Goal: Information Seeking & Learning: Check status

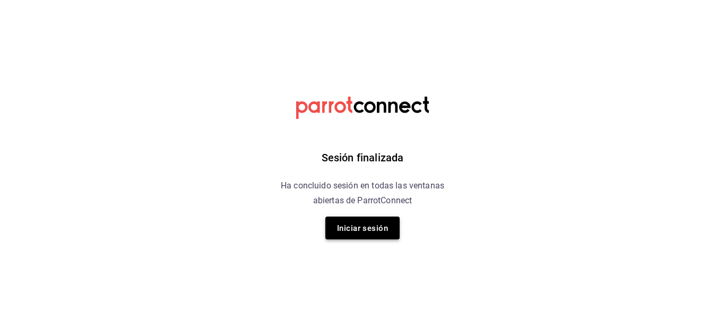
click at [369, 233] on font "Iniciar sesión" at bounding box center [362, 228] width 51 height 14
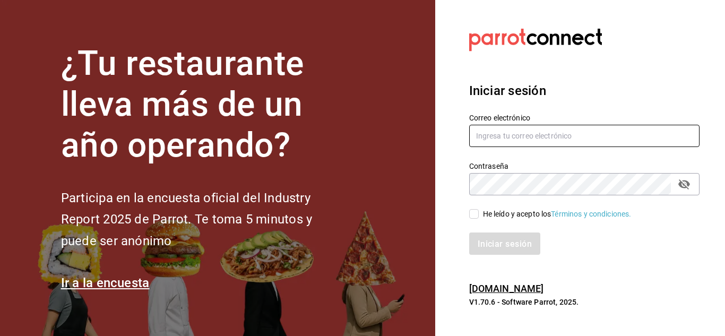
click at [545, 134] on input "text" at bounding box center [584, 136] width 230 height 22
type input "cristian.cruz@cafeologia.cafe"
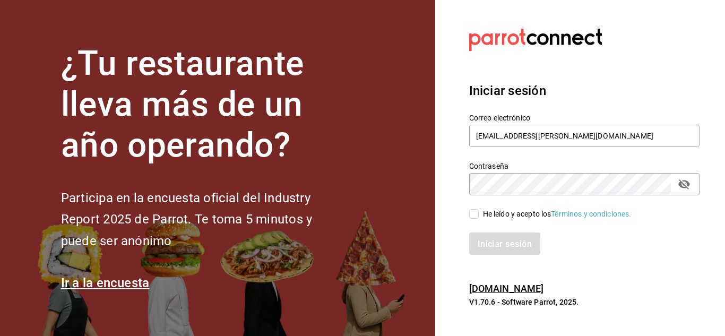
click at [470, 215] on input "He leído y acepto los Términos y condiciones." at bounding box center [474, 214] width 10 height 10
checkbox input "true"
click at [494, 241] on font "Iniciar sesión" at bounding box center [505, 243] width 54 height 10
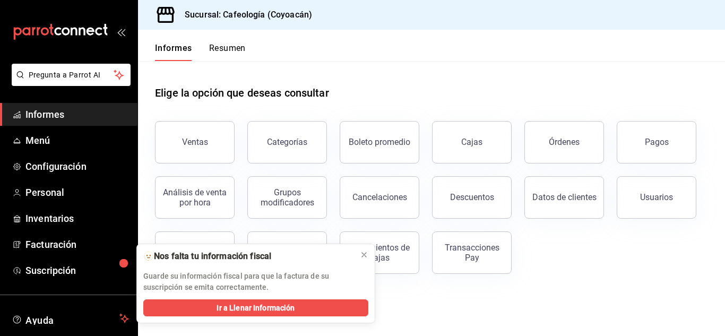
drag, startPoint x: 476, startPoint y: 258, endPoint x: 479, endPoint y: 253, distance: 5.9
click at [479, 258] on div "Transacciones Pay" at bounding box center [472, 253] width 66 height 20
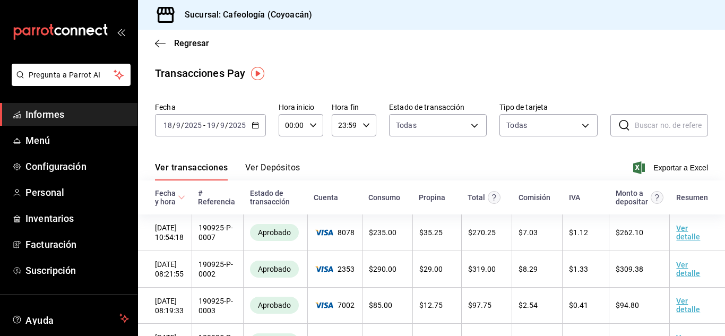
click at [47, 109] on font "Informes" at bounding box center [44, 114] width 39 height 11
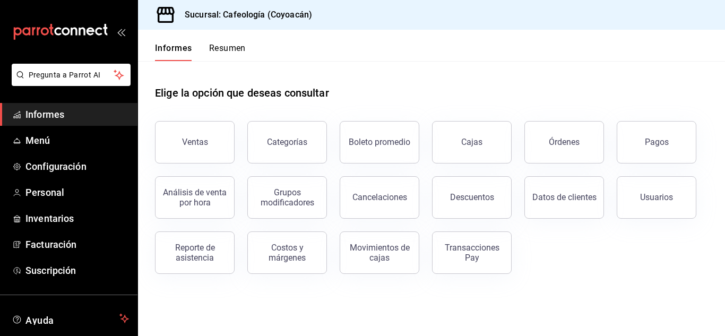
click at [195, 144] on font "Ventas" at bounding box center [195, 142] width 26 height 10
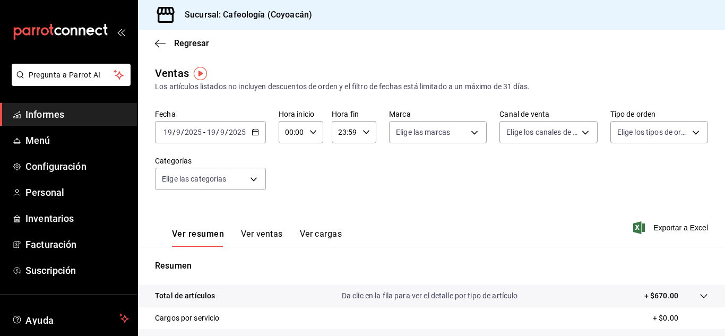
click at [240, 131] on input "2025" at bounding box center [237, 132] width 18 height 8
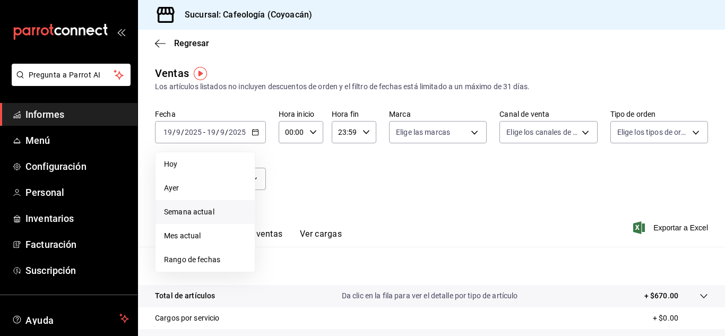
click at [191, 213] on font "Semana actual" at bounding box center [189, 212] width 50 height 8
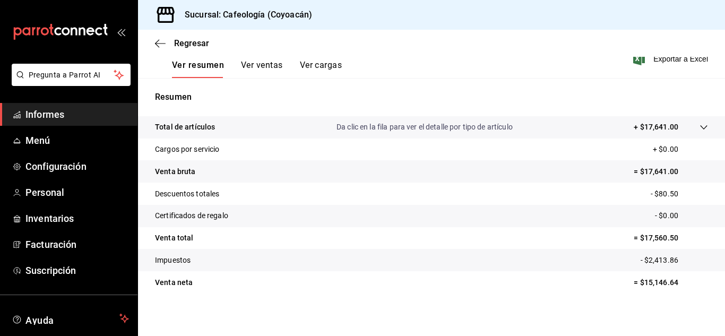
scroll to position [173, 0]
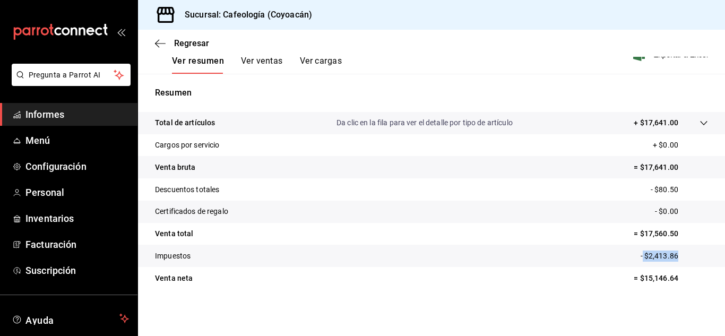
drag, startPoint x: 635, startPoint y: 256, endPoint x: 679, endPoint y: 252, distance: 44.3
click at [679, 252] on p "- $2,413.86" at bounding box center [674, 256] width 67 height 11
drag, startPoint x: 636, startPoint y: 278, endPoint x: 676, endPoint y: 282, distance: 40.5
click at [676, 282] on p "= $15,146.64" at bounding box center [671, 278] width 74 height 11
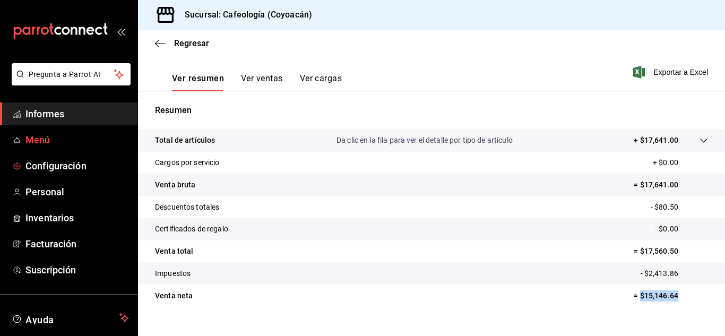
scroll to position [0, 0]
click at [46, 116] on font "Informes" at bounding box center [44, 114] width 39 height 11
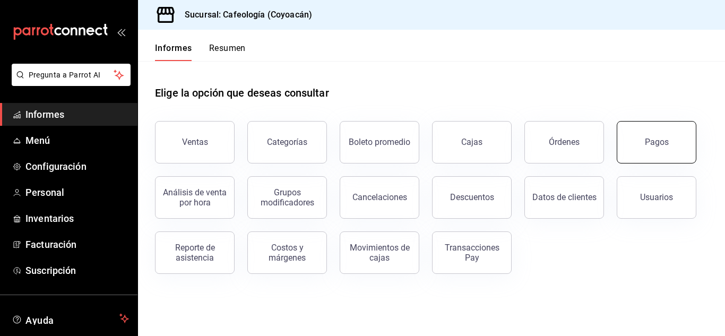
click at [654, 148] on button "Pagos" at bounding box center [657, 142] width 80 height 42
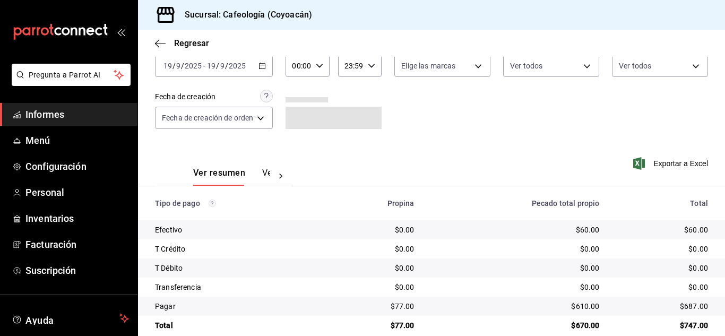
scroll to position [76, 0]
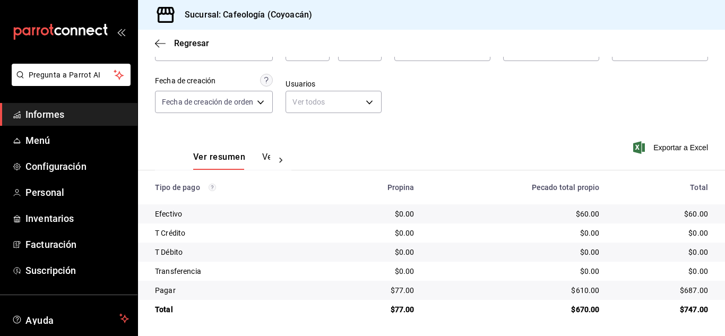
click at [265, 159] on font "Ver pagos" at bounding box center [282, 157] width 40 height 10
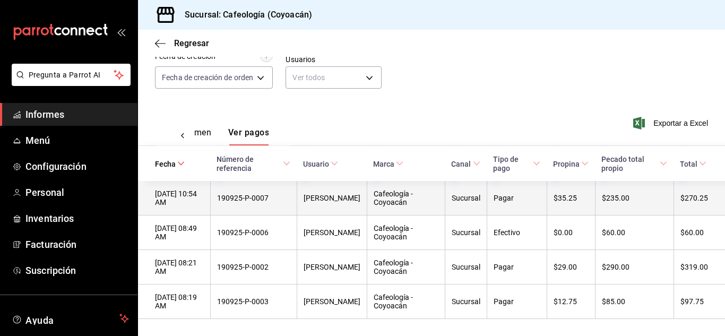
scroll to position [105, 0]
click at [525, 194] on div "Pagar" at bounding box center [517, 198] width 47 height 8
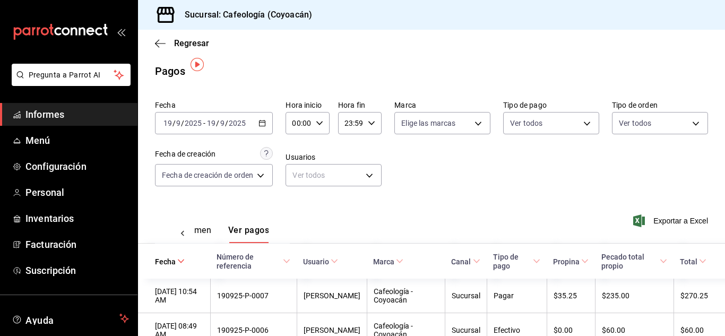
scroll to position [0, 0]
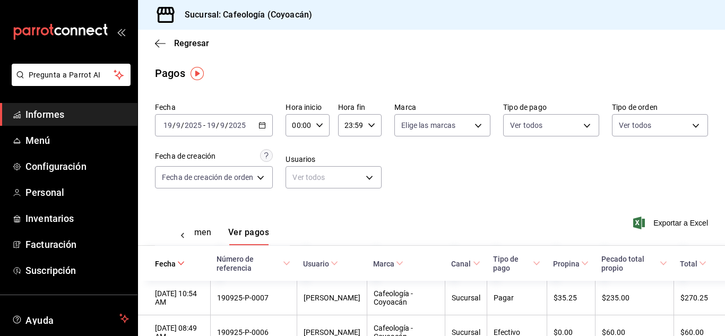
click at [199, 71] on img "button" at bounding box center [197, 73] width 13 height 13
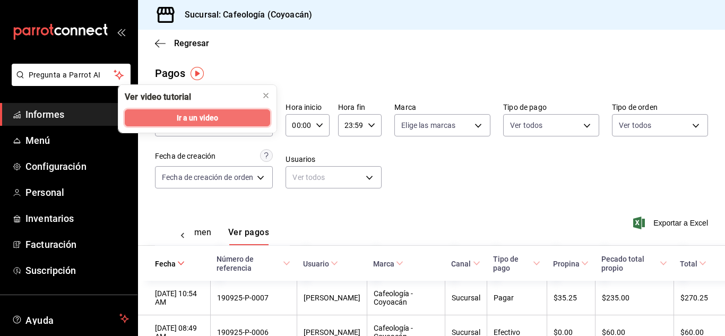
click at [213, 119] on font "Ir a un video" at bounding box center [198, 118] width 42 height 8
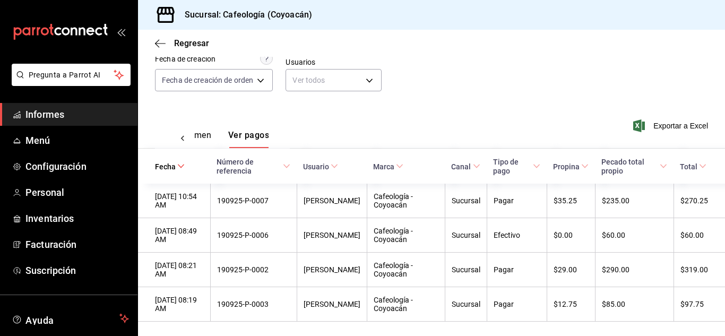
scroll to position [105, 0]
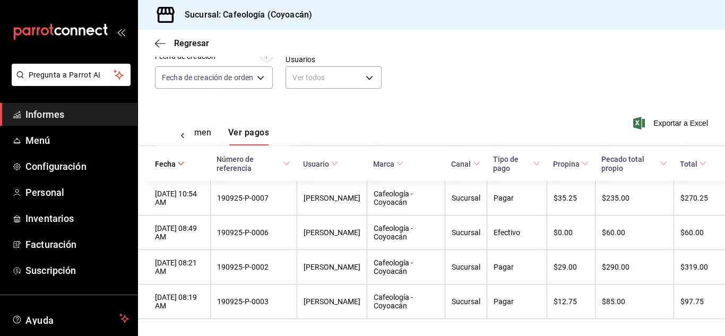
click at [201, 128] on font "Ver resumen" at bounding box center [186, 132] width 49 height 10
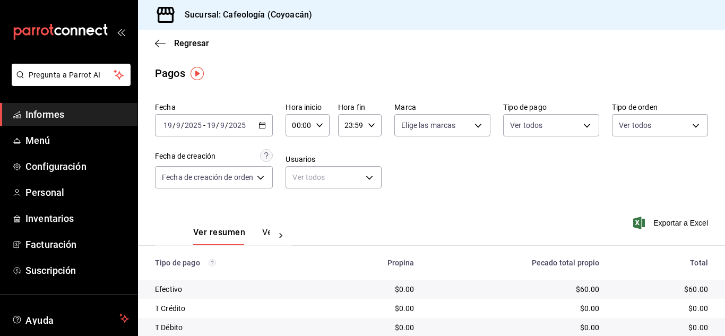
click at [61, 114] on font "Informes" at bounding box center [44, 114] width 39 height 11
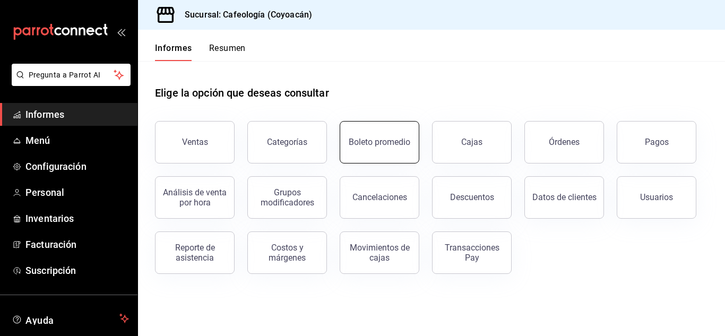
click at [395, 142] on font "Boleto promedio" at bounding box center [380, 142] width 62 height 10
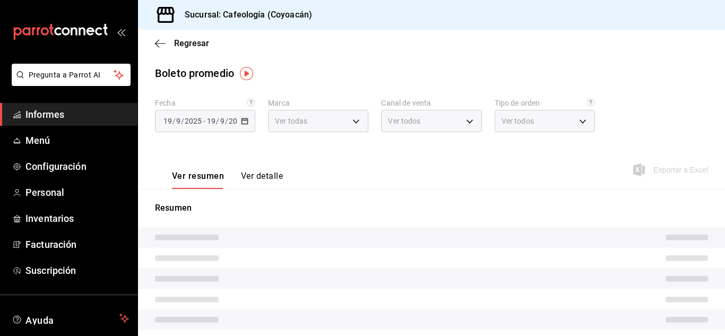
type input "3bb41961-e022-44d7-8026-46f144b2832d"
type input "PARROT,UBER_EATS,RAPPI,DIDI_FOOD,ONLINE"
type input "54856e2d-fba5-4954-88f3-e89604d15644,cc89a428-1f66-4b9b-95fe-bf402e651b3f,EXTER…"
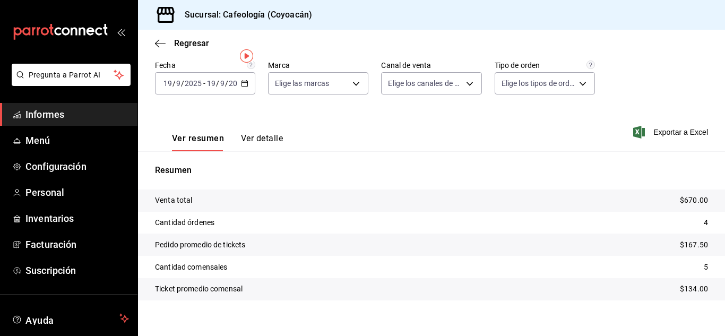
scroll to position [49, 0]
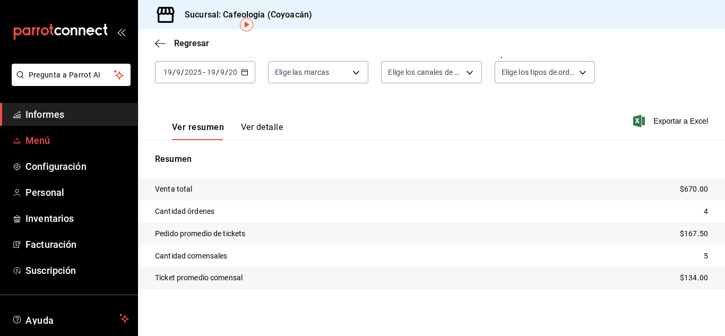
click at [47, 140] on font "Menú" at bounding box center [37, 140] width 25 height 11
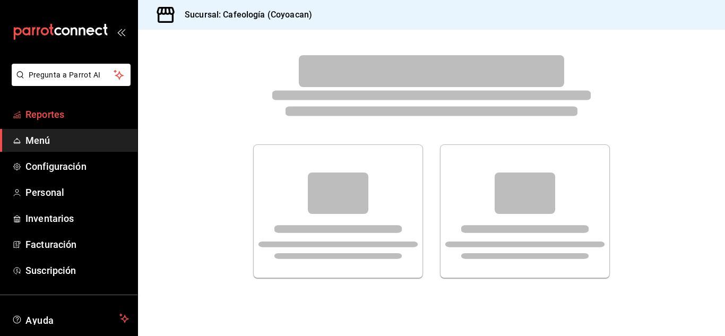
click at [50, 112] on span "Reportes" at bounding box center [76, 114] width 103 height 14
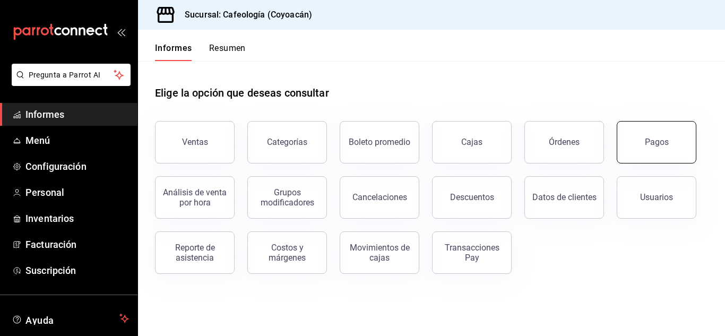
click at [648, 141] on font "Pagos" at bounding box center [657, 142] width 24 height 10
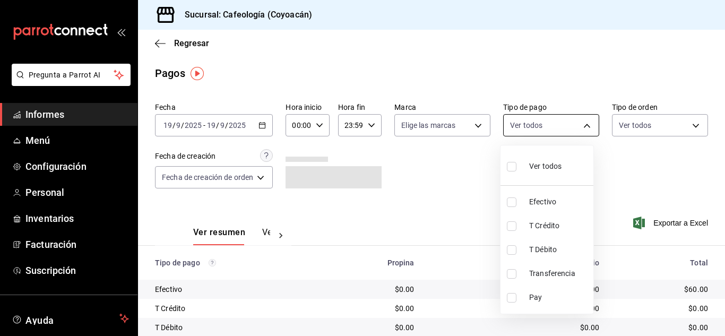
click at [560, 127] on body "Pregunta a Parrot AI Informes Menú Configuración Personal Inventarios Facturaci…" at bounding box center [362, 168] width 725 height 336
click at [665, 182] on div at bounding box center [362, 168] width 725 height 336
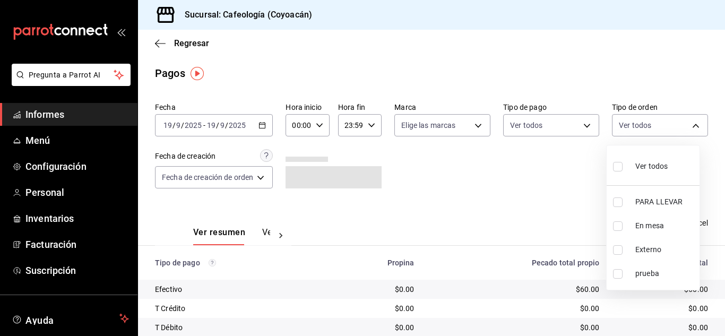
click at [686, 120] on body "Pregunta a Parrot AI Informes Menú Configuración Personal Inventarios Facturaci…" at bounding box center [362, 168] width 725 height 336
click at [472, 184] on div at bounding box center [362, 168] width 725 height 336
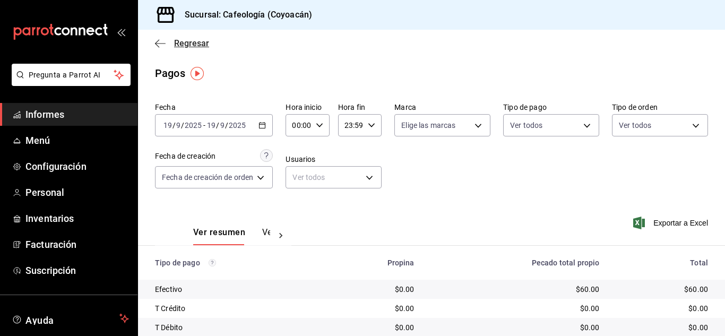
click at [160, 44] on icon "button" at bounding box center [160, 44] width 11 height 10
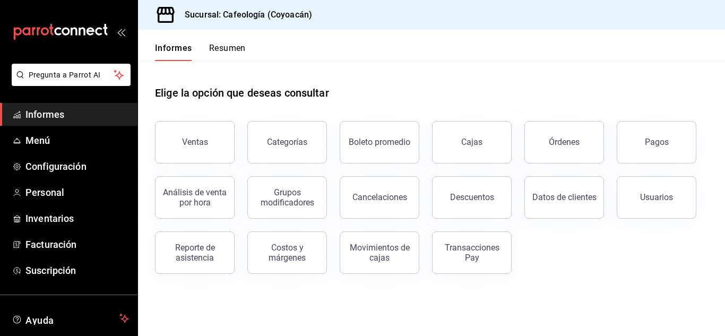
drag, startPoint x: 417, startPoint y: 83, endPoint x: 411, endPoint y: 89, distance: 8.3
click at [417, 84] on div "Elige la opción que deseas consultar" at bounding box center [431, 84] width 553 height 47
click at [464, 248] on font "Transacciones Pay" at bounding box center [472, 253] width 55 height 20
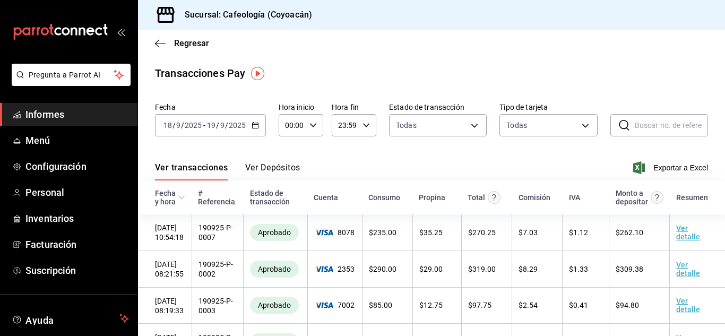
click at [273, 169] on font "Ver Depósitos" at bounding box center [272, 167] width 55 height 10
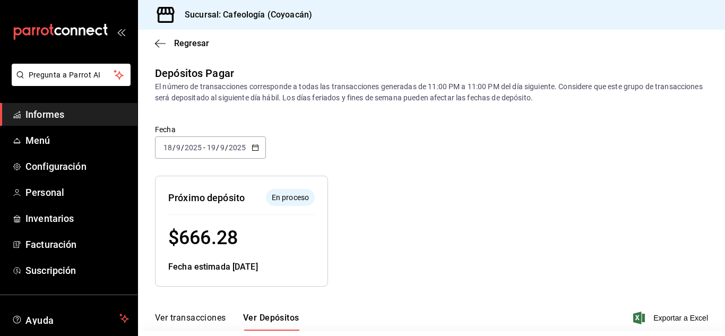
scroll to position [71, 0]
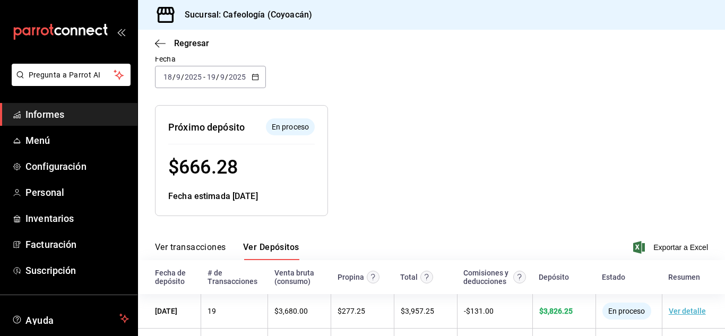
click at [253, 79] on icon "button" at bounding box center [255, 76] width 7 height 7
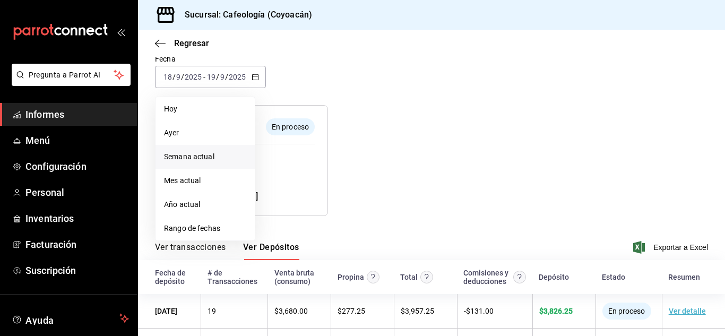
click at [194, 158] on font "Semana actual" at bounding box center [189, 156] width 50 height 8
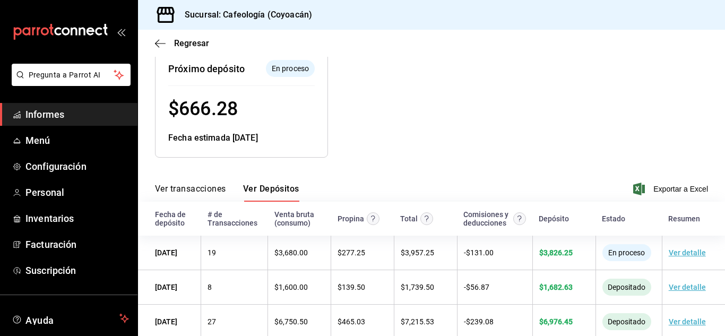
scroll to position [150, 0]
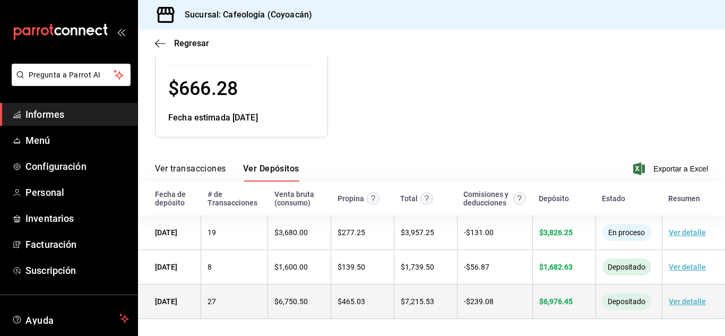
click at [687, 303] on font "Ver detalle" at bounding box center [687, 301] width 37 height 8
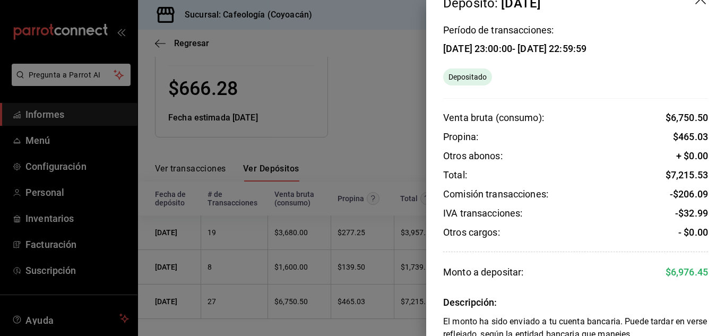
scroll to position [34, 0]
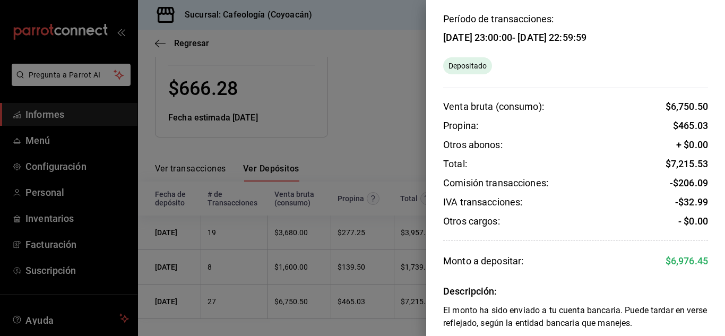
click at [347, 59] on div at bounding box center [362, 168] width 725 height 336
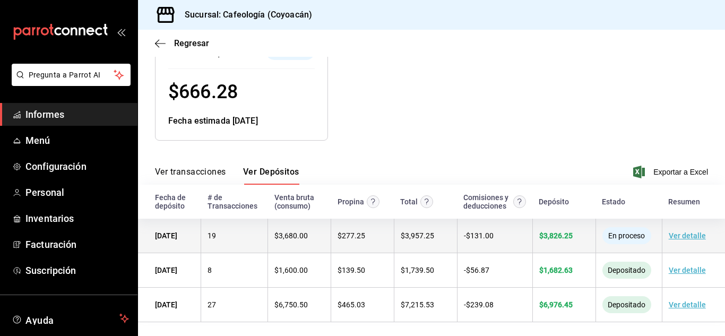
scroll to position [150, 0]
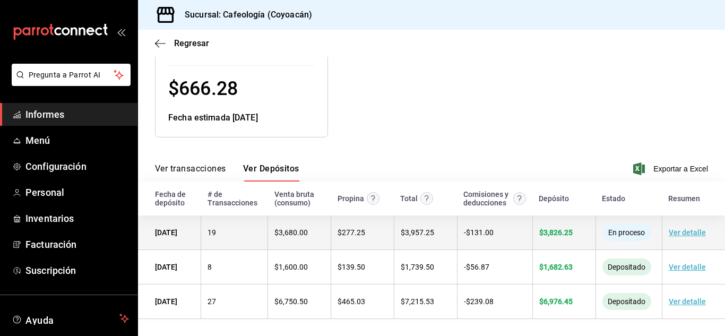
click at [674, 233] on font "Ver detalle" at bounding box center [687, 232] width 37 height 8
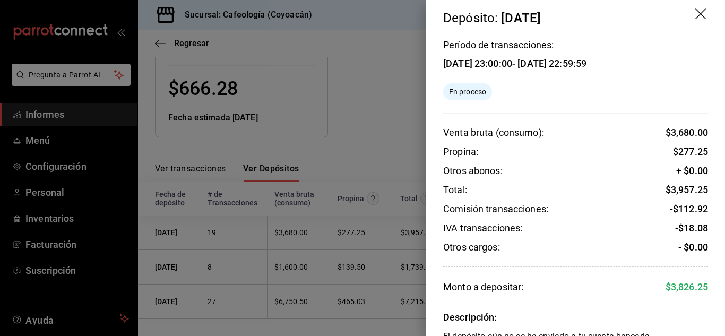
scroll to position [0, 0]
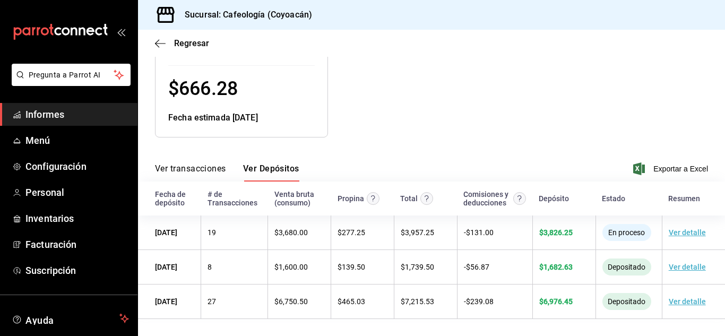
click at [156, 37] on div "Regresar" at bounding box center [431, 43] width 587 height 27
click at [161, 49] on div "Regresar" at bounding box center [431, 43] width 587 height 27
click at [162, 42] on icon "button" at bounding box center [160, 44] width 11 height 10
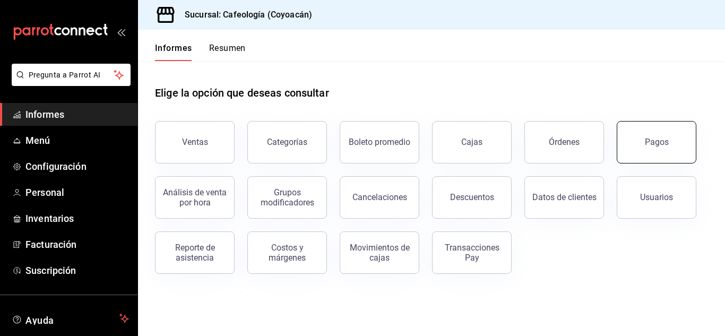
click at [650, 147] on button "Pagos" at bounding box center [657, 142] width 80 height 42
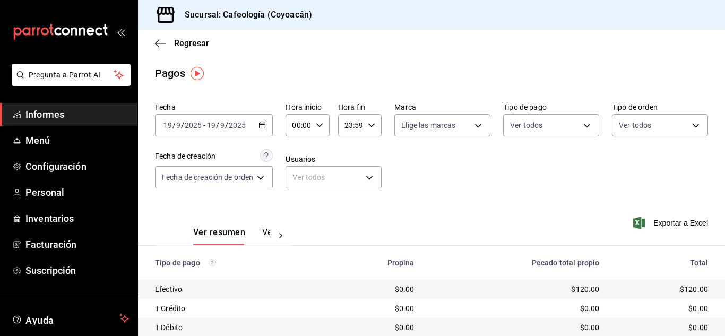
click at [54, 116] on font "Informes" at bounding box center [44, 114] width 39 height 11
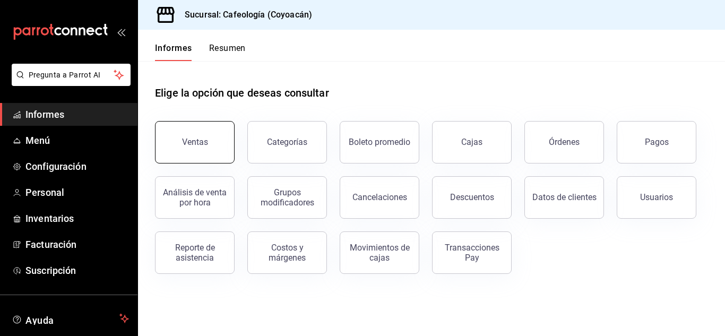
click at [197, 140] on font "Ventas" at bounding box center [195, 142] width 26 height 10
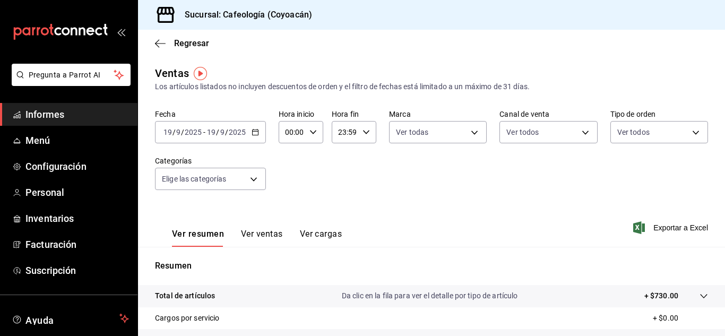
click at [262, 237] on font "Ver ventas" at bounding box center [262, 234] width 42 height 10
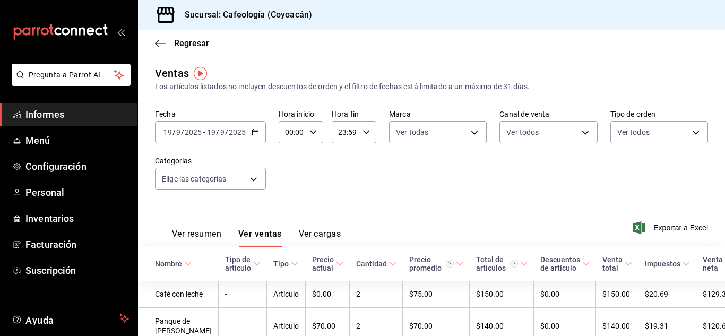
click at [209, 230] on font "Ver resumen" at bounding box center [196, 234] width 49 height 10
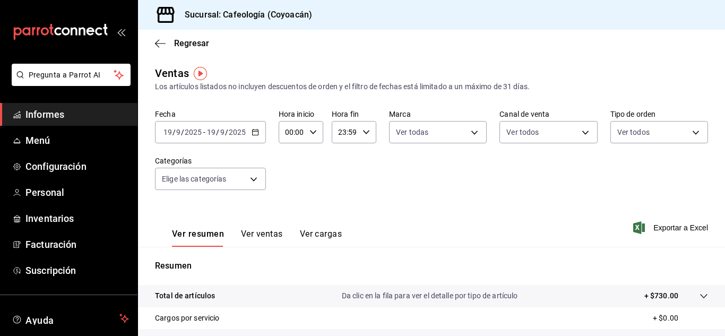
click at [205, 136] on div "[DATE] [DATE]" at bounding box center [225, 132] width 41 height 8
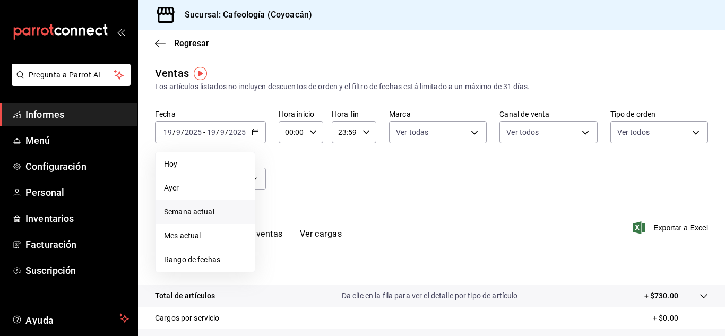
click at [202, 210] on font "Semana actual" at bounding box center [189, 212] width 50 height 8
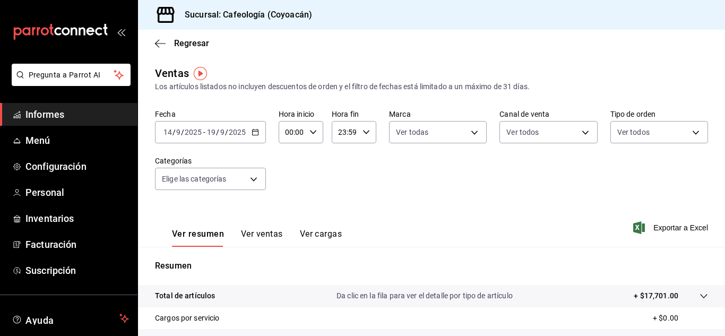
click at [403, 172] on div "Fecha [DATE] [DATE] - [DATE] [DATE] Hora inicio 00:00 Hora inicio Hora fin 23:5…" at bounding box center [431, 155] width 553 height 93
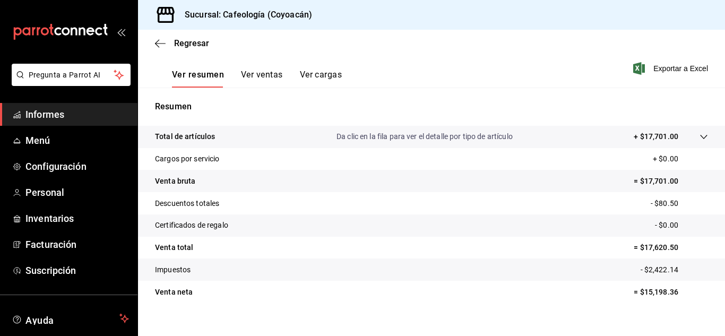
scroll to position [156, 0]
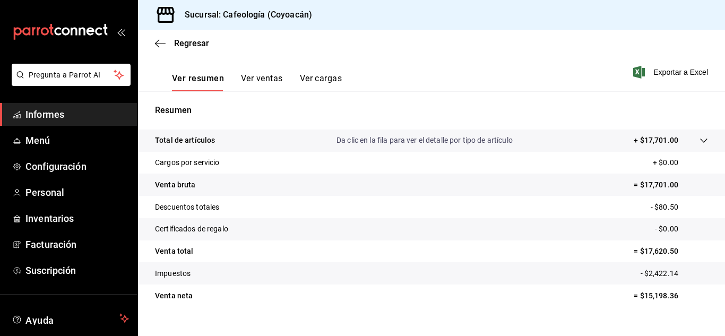
click at [700, 141] on icon at bounding box center [703, 141] width 7 height 4
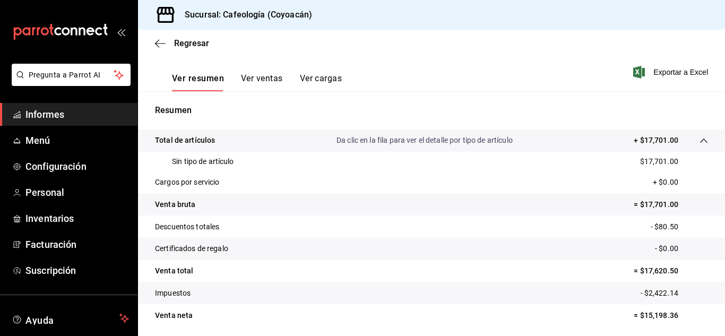
click at [228, 164] on font "Sin tipo de artículo" at bounding box center [203, 161] width 62 height 8
click at [176, 162] on font "Sin tipo de artículo" at bounding box center [203, 161] width 62 height 8
drag, startPoint x: 169, startPoint y: 159, endPoint x: 183, endPoint y: 158, distance: 14.4
click at [183, 158] on div "Sin tipo de artículo $17,701.00" at bounding box center [431, 162] width 553 height 20
click at [204, 157] on font "Sin tipo de artículo" at bounding box center [203, 161] width 62 height 8
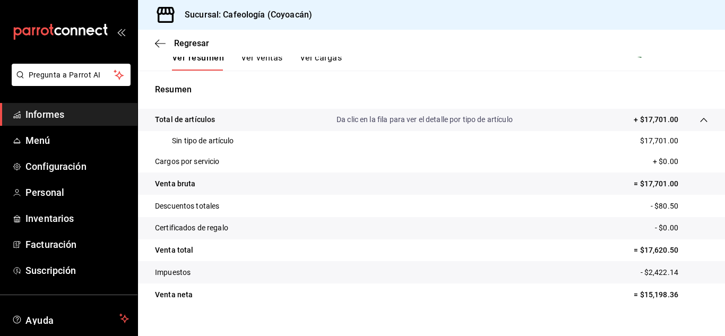
scroll to position [173, 0]
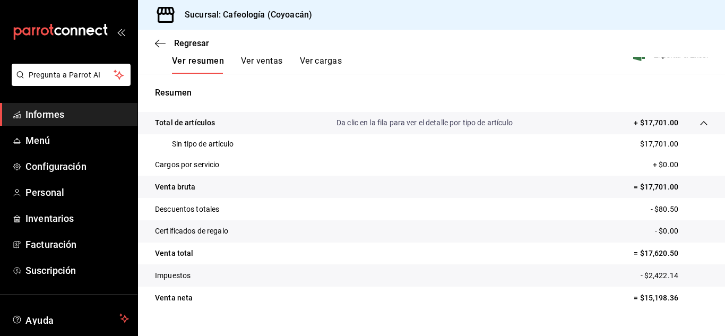
click at [260, 64] on font "Ver ventas" at bounding box center [262, 61] width 42 height 10
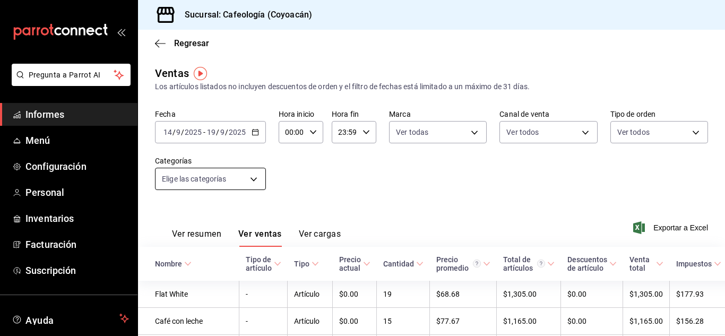
click at [262, 175] on body "Pregunta a Parrot AI Informes Menú Configuración Personal Inventarios Facturaci…" at bounding box center [362, 168] width 725 height 336
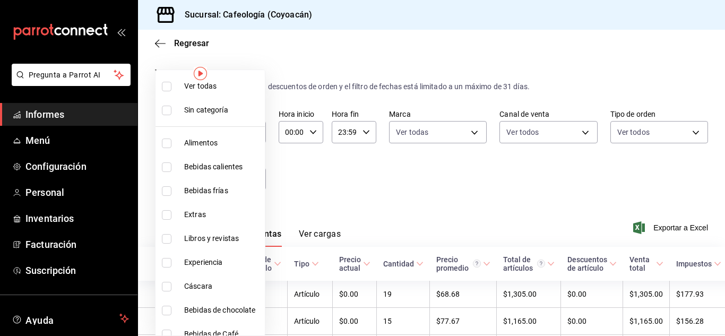
click at [342, 175] on div at bounding box center [362, 168] width 725 height 336
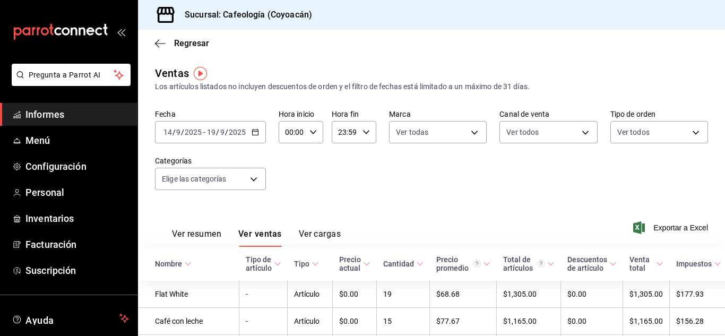
click at [253, 132] on icon "button" at bounding box center [255, 131] width 7 height 7
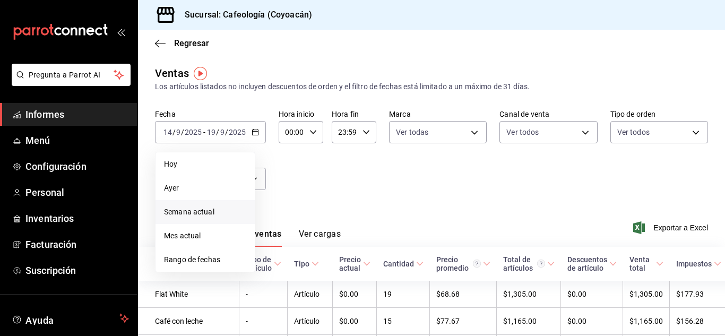
click at [315, 162] on div "Fecha [DATE] [DATE] - [DATE] [DATE] Hoy Ayer Semana actual Mes actual Rango de …" at bounding box center [431, 155] width 553 height 93
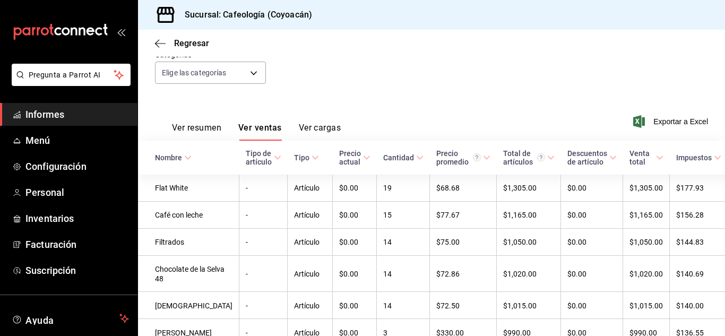
click at [325, 128] on font "Ver cargas" at bounding box center [320, 128] width 42 height 10
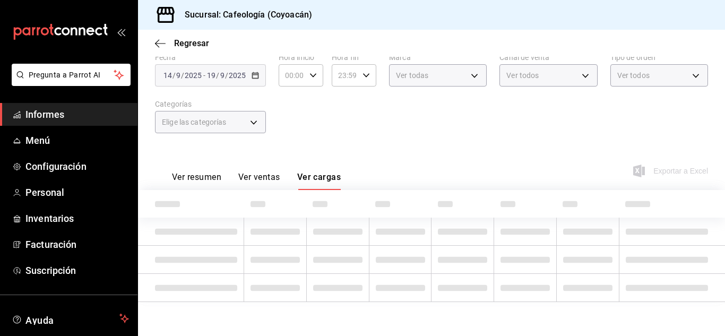
scroll to position [101, 0]
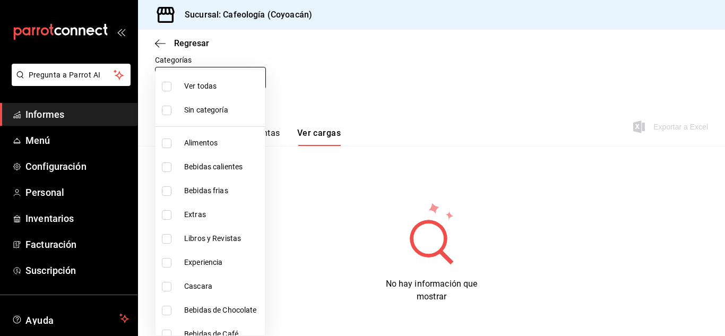
click at [255, 78] on body "Pregunta a Parrot AI Informes Menú Configuración Personal Inventarios Facturaci…" at bounding box center [362, 168] width 725 height 336
